Goal: Information Seeking & Learning: Learn about a topic

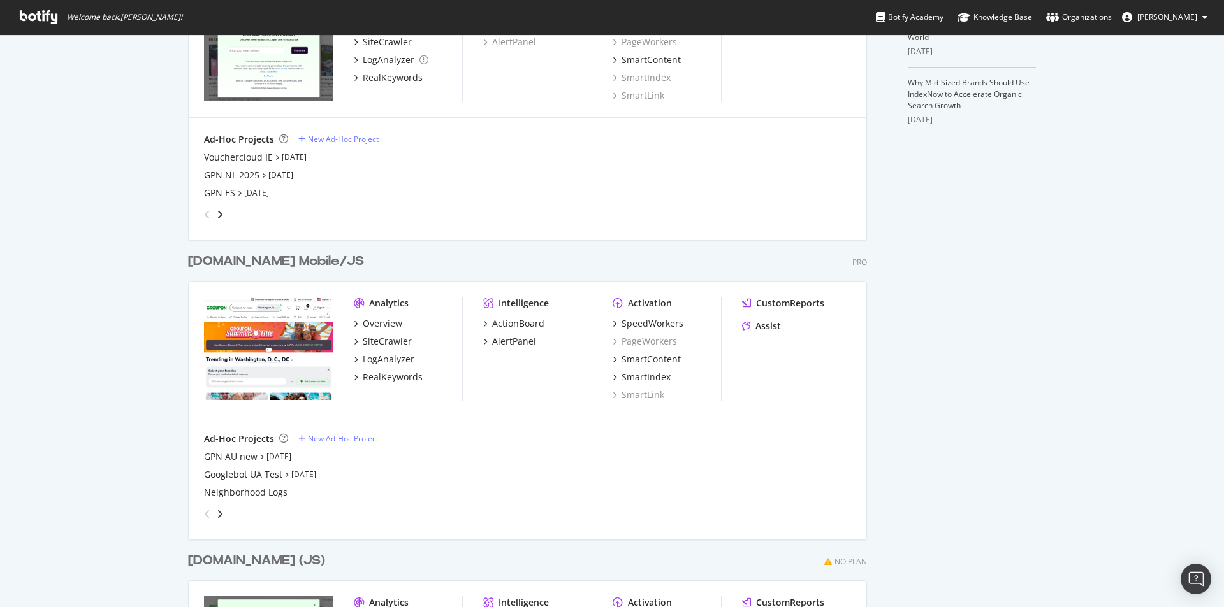
scroll to position [446, 0]
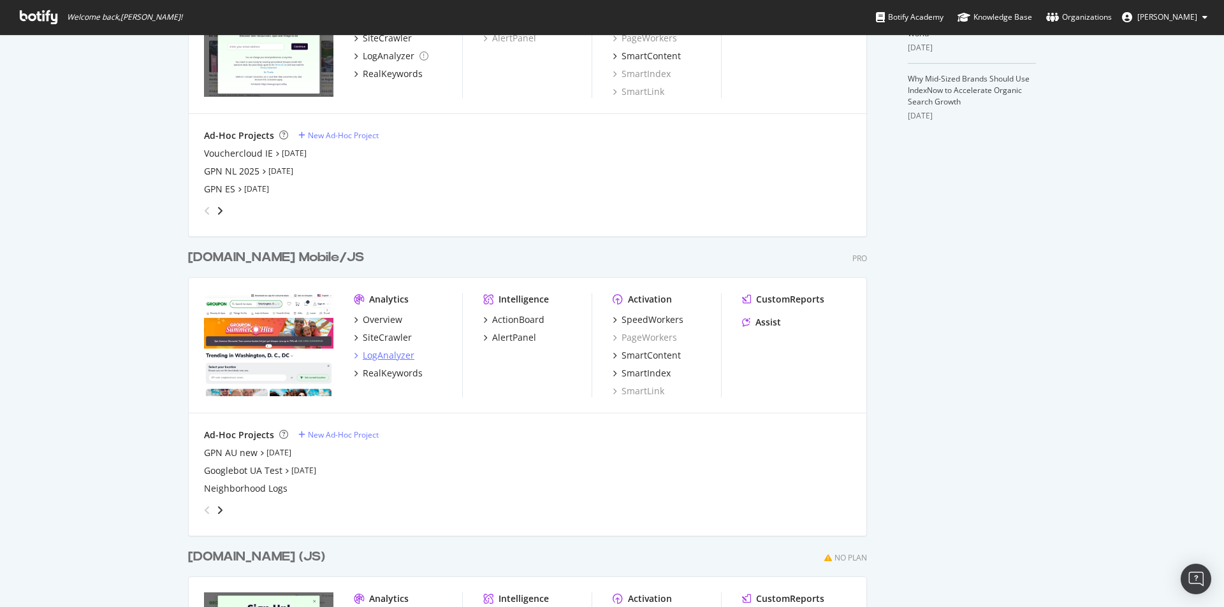
click at [395, 361] on div "LogAnalyzer" at bounding box center [389, 355] width 52 height 13
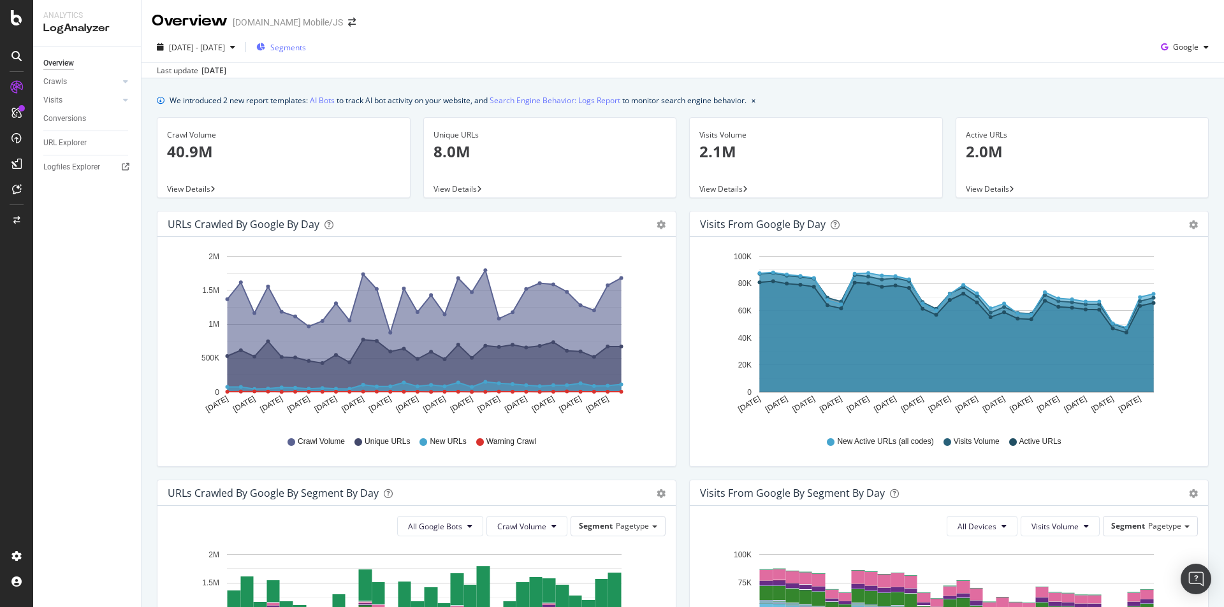
click at [306, 49] on span "Segments" at bounding box center [288, 47] width 36 height 11
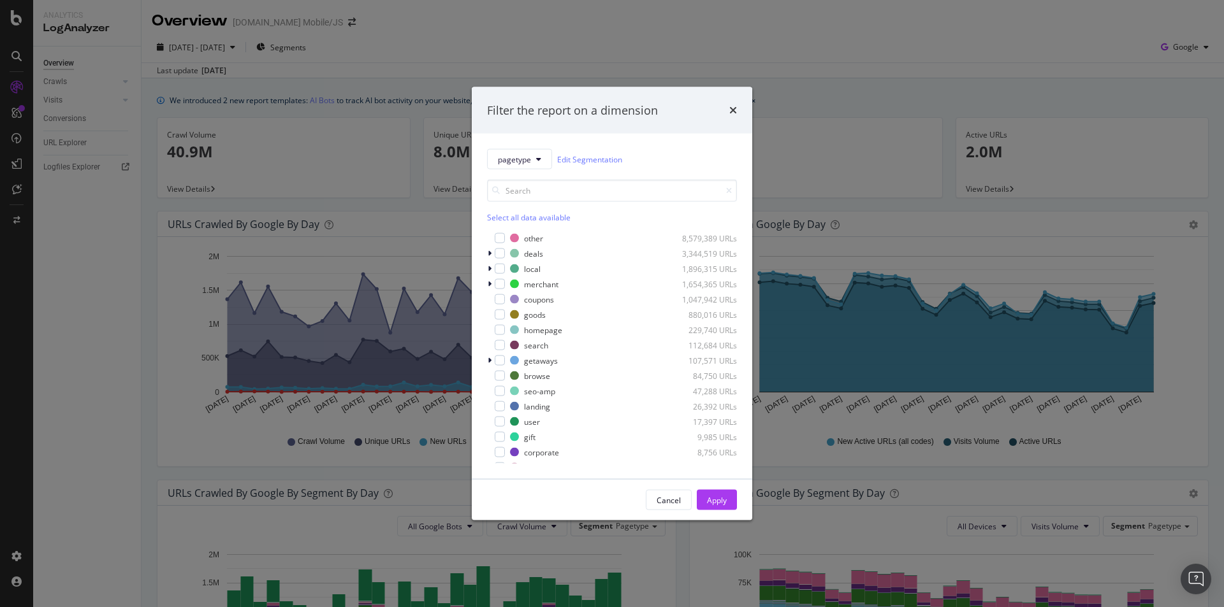
click at [481, 37] on div "Filter the report on a dimension pagetype Edit Segmentation Select all data ava…" at bounding box center [612, 303] width 1224 height 607
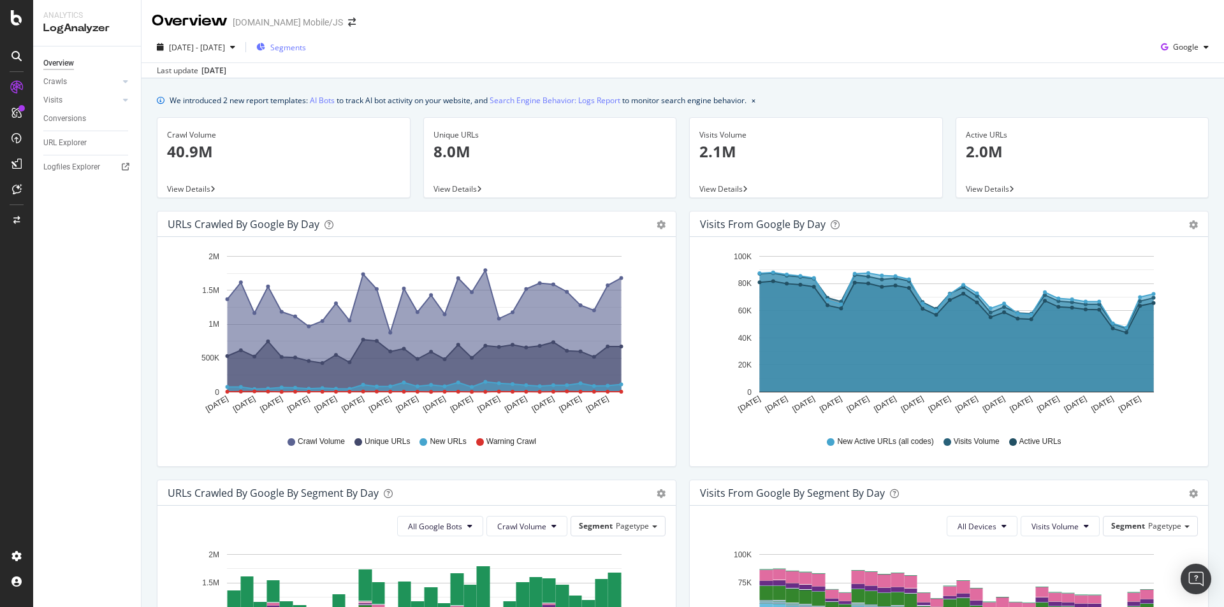
click at [306, 44] on span "Segments" at bounding box center [288, 47] width 36 height 11
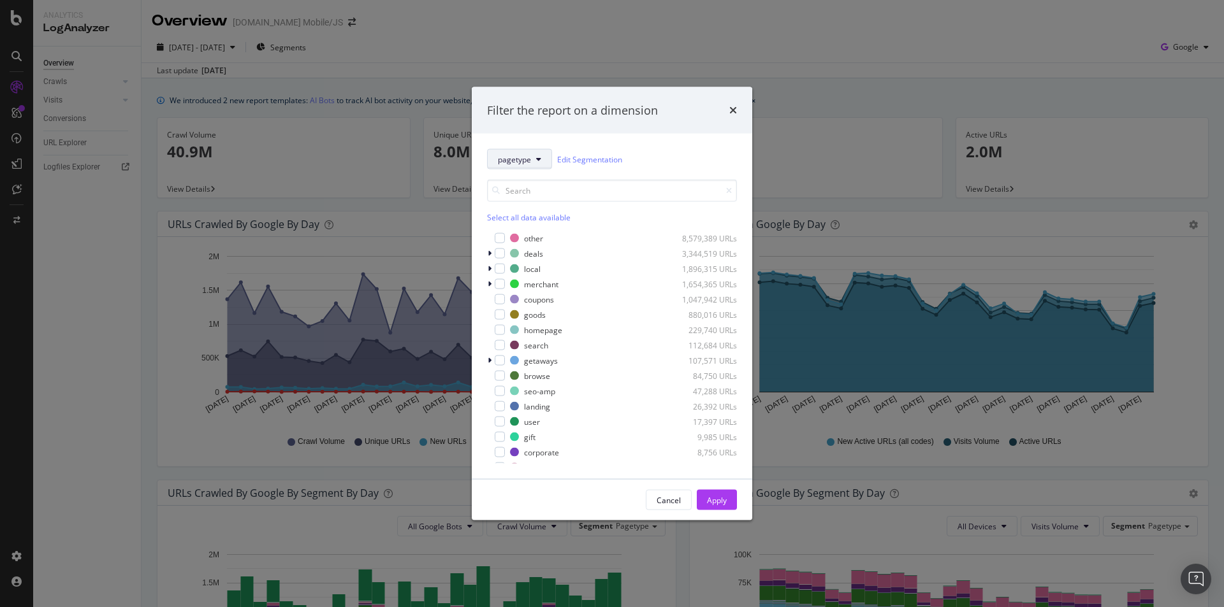
click at [525, 159] on span "pagetype" at bounding box center [514, 159] width 33 height 11
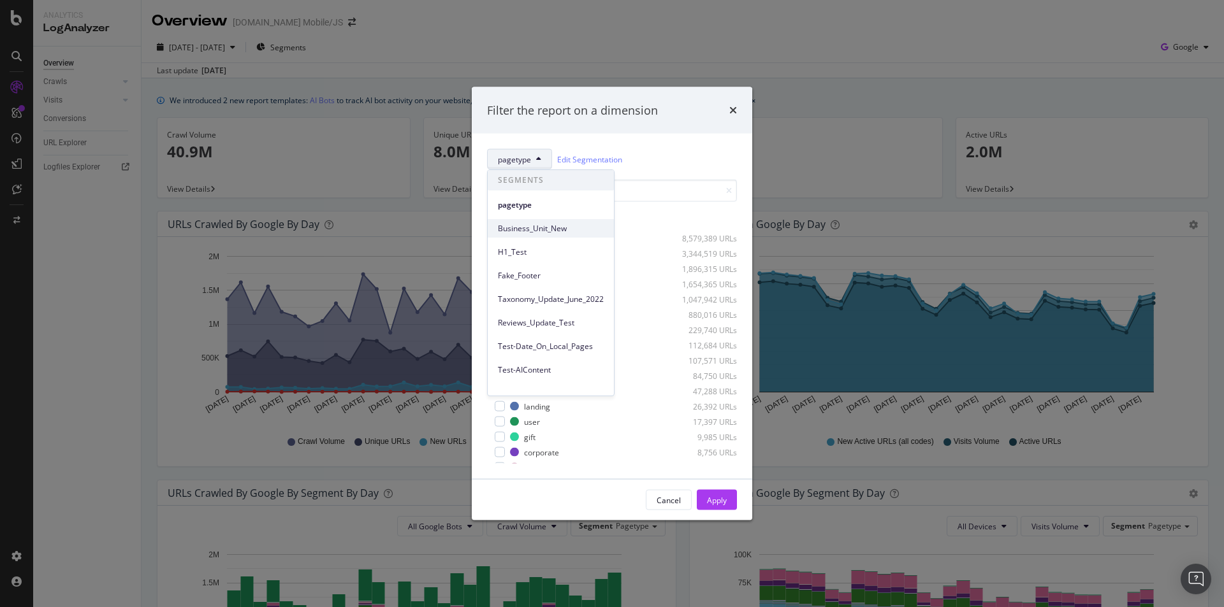
click at [533, 231] on span "Business_Unit_New" at bounding box center [551, 228] width 106 height 11
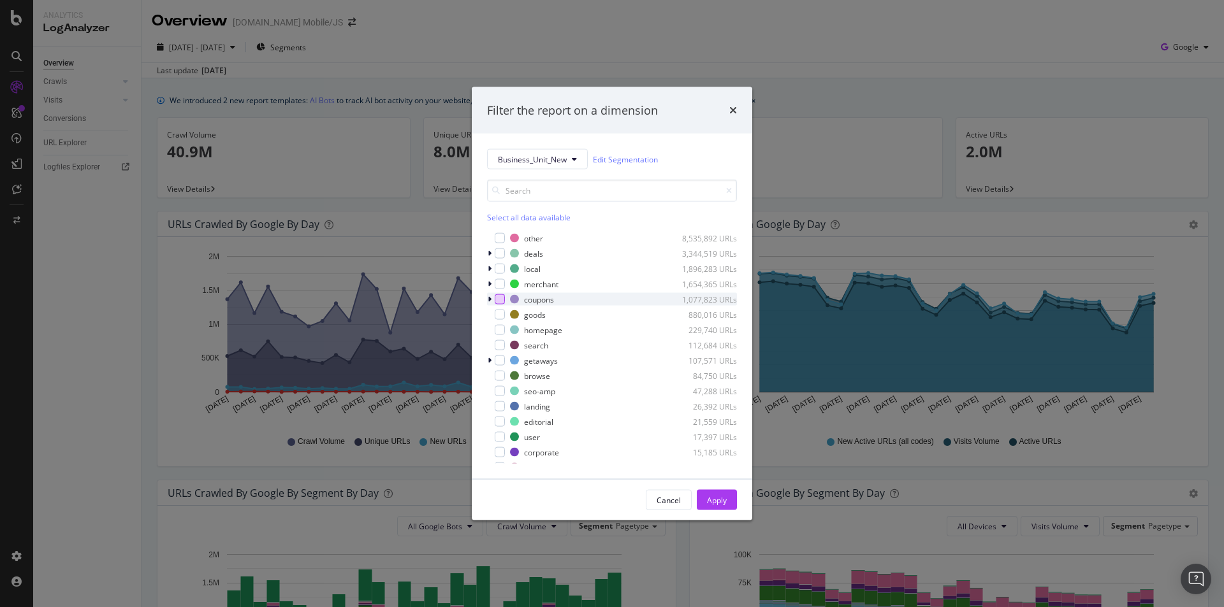
click at [498, 300] on div "modal" at bounding box center [500, 299] width 10 height 10
click at [723, 502] on div "Apply" at bounding box center [717, 500] width 20 height 11
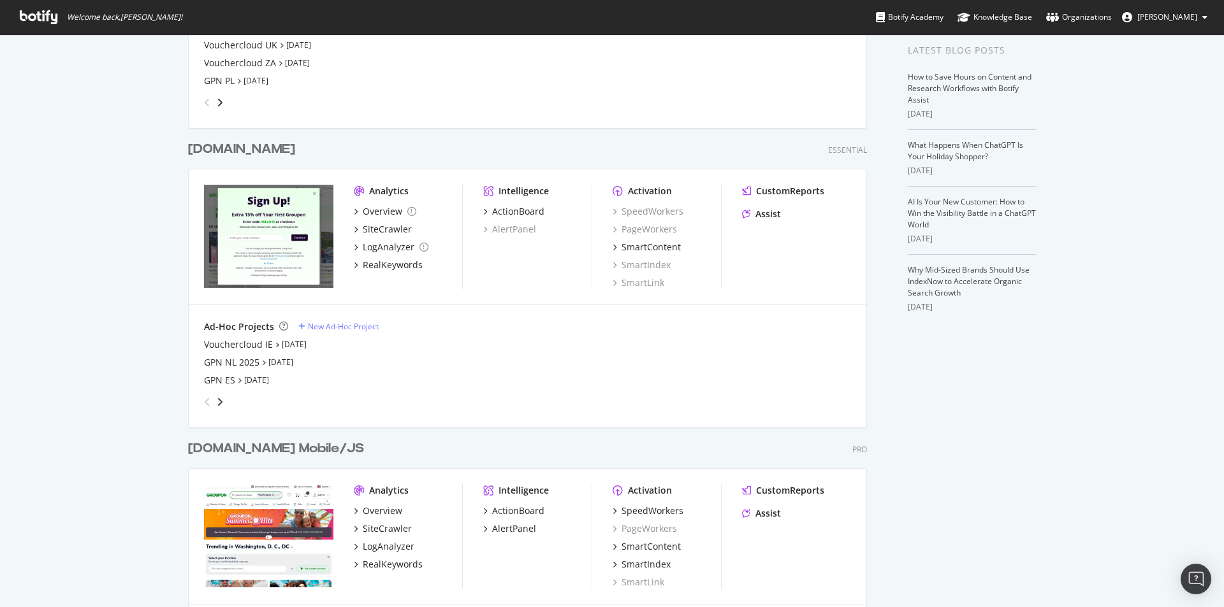
scroll to position [510, 0]
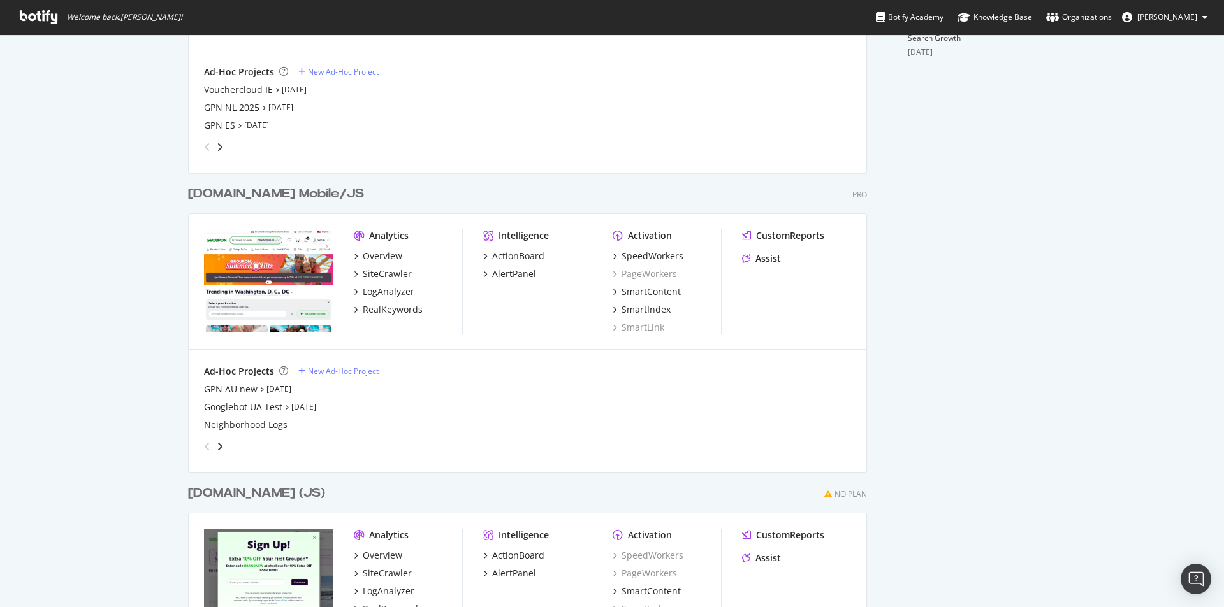
click at [391, 317] on div "Analytics Overview SiteCrawler LogAnalyzer RealKeywords" at bounding box center [408, 281] width 108 height 105
click at [390, 312] on div "RealKeywords" at bounding box center [393, 309] width 60 height 13
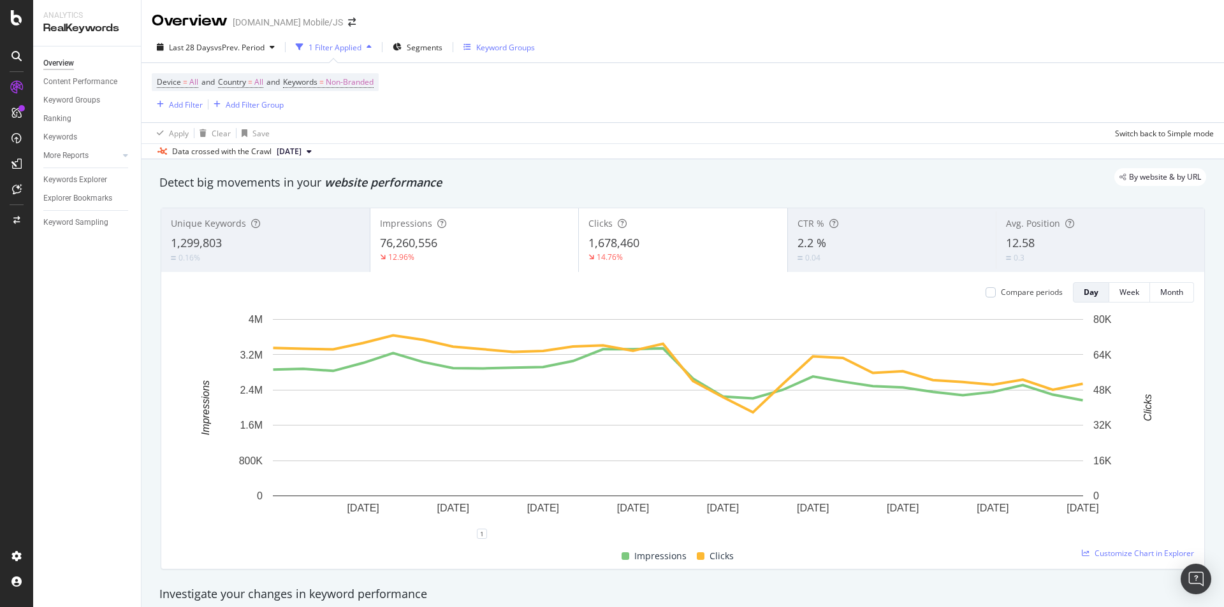
click at [526, 44] on div "Keyword Groups" at bounding box center [505, 47] width 59 height 11
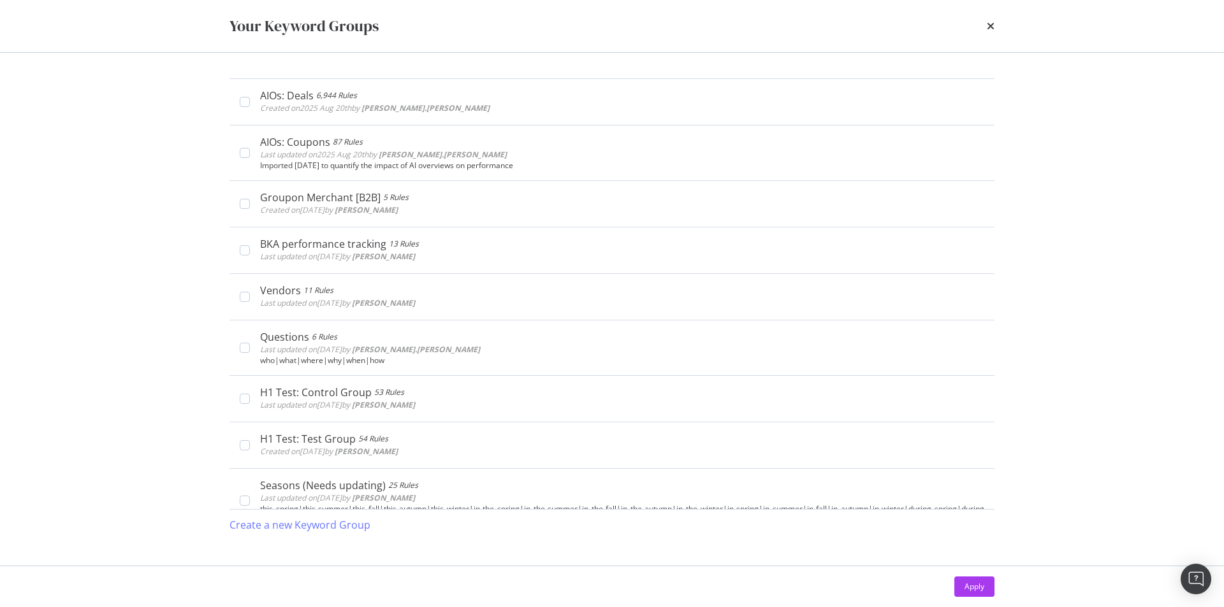
click at [985, 24] on div "Your Keyword Groups" at bounding box center [611, 26] width 765 height 22
click at [993, 27] on icon "times" at bounding box center [991, 26] width 8 height 10
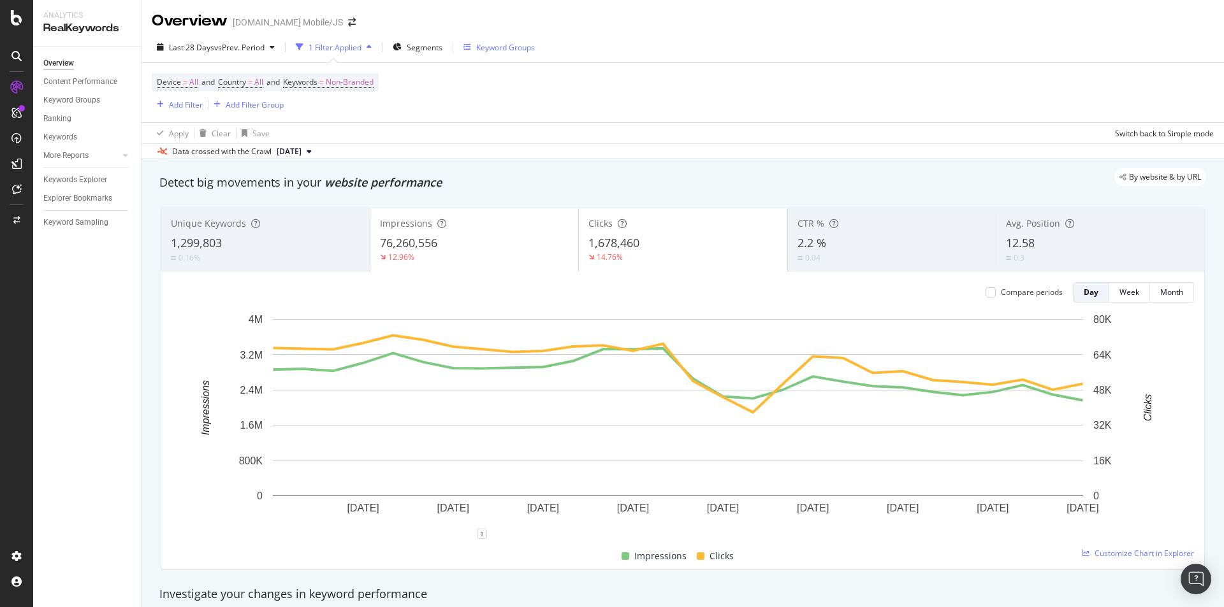
click at [511, 52] on div "Keyword Groups" at bounding box center [505, 47] width 59 height 11
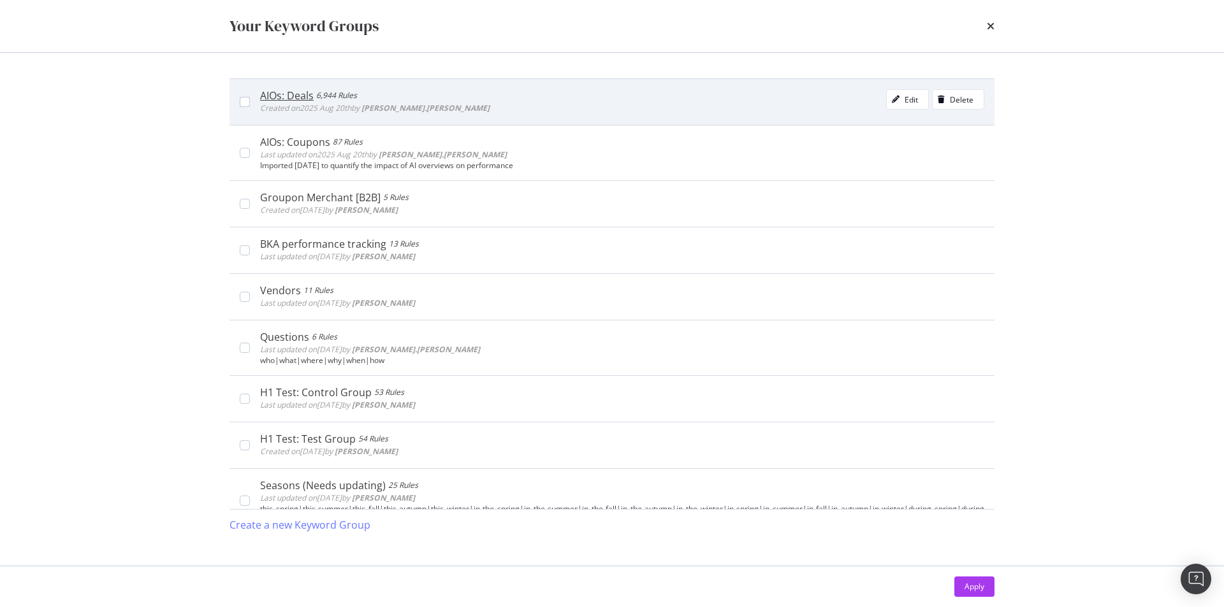
click at [374, 101] on div "AIOs: Deals 6,944 Rules" at bounding box center [374, 95] width 229 height 13
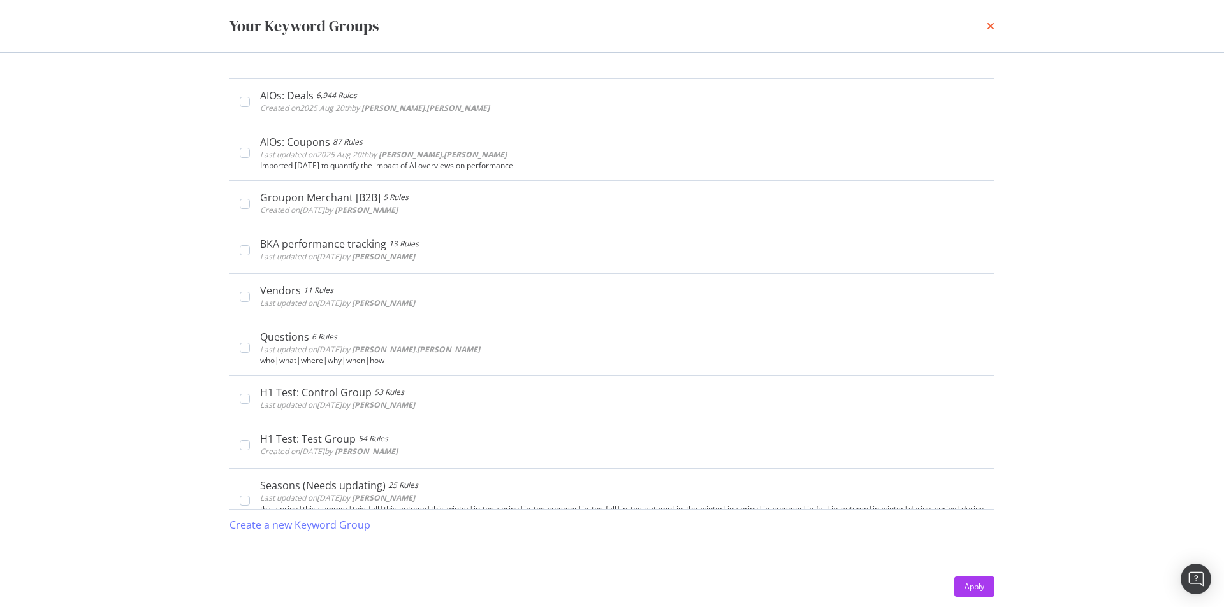
click at [989, 27] on icon "times" at bounding box center [991, 26] width 8 height 10
